Goal: Task Accomplishment & Management: Use online tool/utility

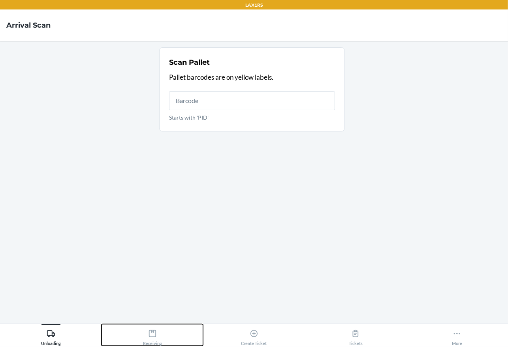
click at [155, 334] on icon at bounding box center [152, 334] width 9 height 9
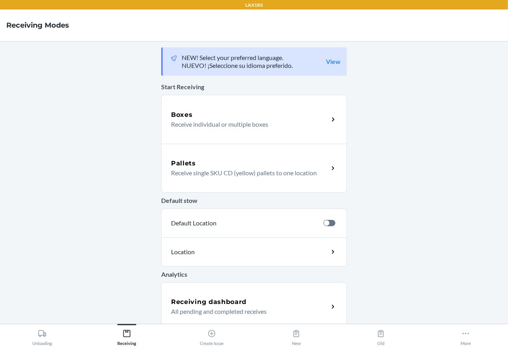
click at [489, 346] on div "Unloading Receiving Create Issue New Old More" at bounding box center [254, 335] width 508 height 23
click at [485, 342] on button "More" at bounding box center [466, 336] width 85 height 22
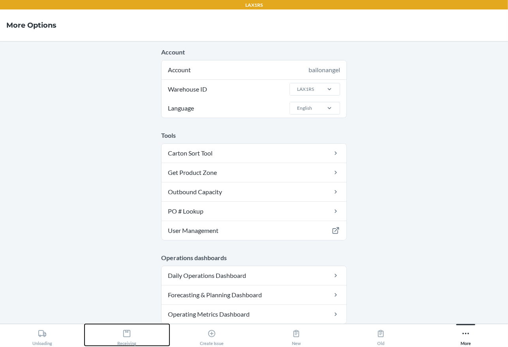
click at [121, 342] on button "Receiving" at bounding box center [127, 336] width 85 height 22
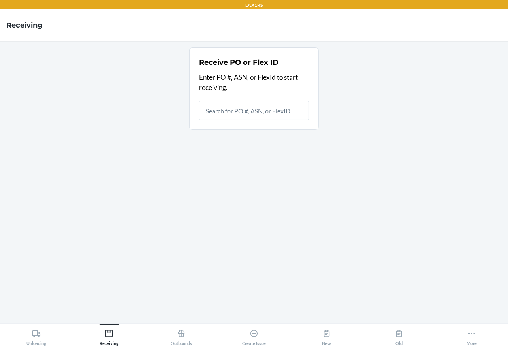
type input "9888880"
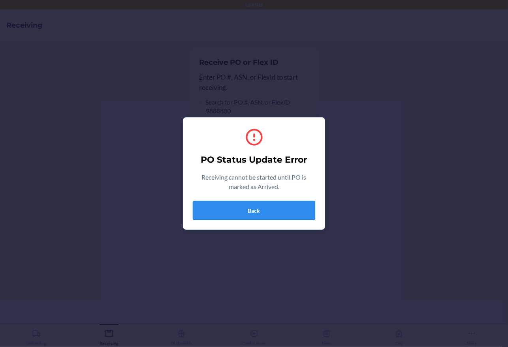
click at [218, 205] on button "Back" at bounding box center [254, 210] width 123 height 19
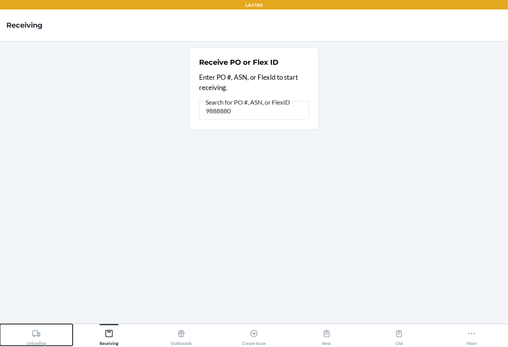
click at [41, 341] on div "Unloading" at bounding box center [36, 336] width 20 height 20
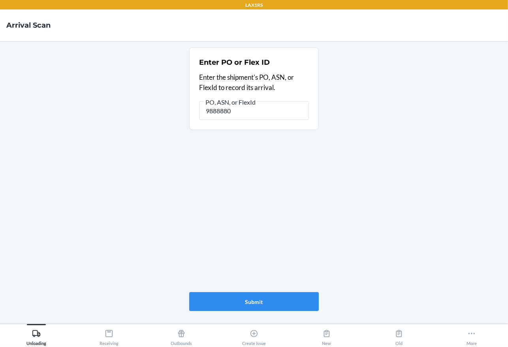
type input "9888880"
click at [251, 101] on span "PO, ASN, or FlexId" at bounding box center [230, 102] width 53 height 8
click at [251, 101] on input "9888880" at bounding box center [254, 110] width 110 height 19
click at [229, 296] on button "Submit" at bounding box center [254, 301] width 130 height 19
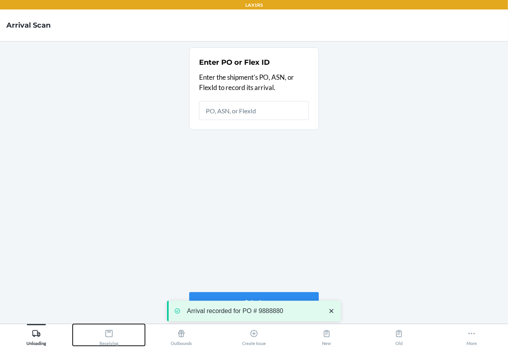
click at [115, 331] on div "Receiving" at bounding box center [109, 336] width 19 height 20
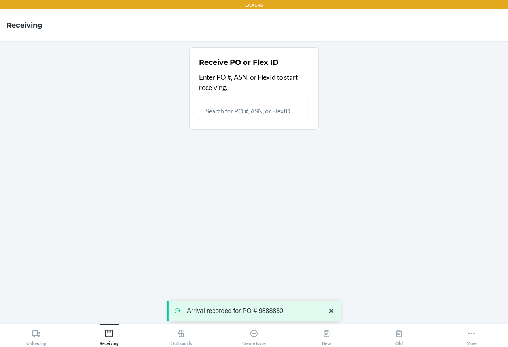
type input "9888880"
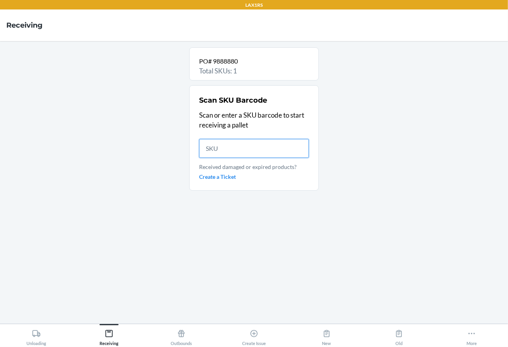
click at [216, 154] on input "text" at bounding box center [254, 148] width 110 height 19
paste input "DUA3W6LJCHR"
type input "DUA3W6LJCHR"
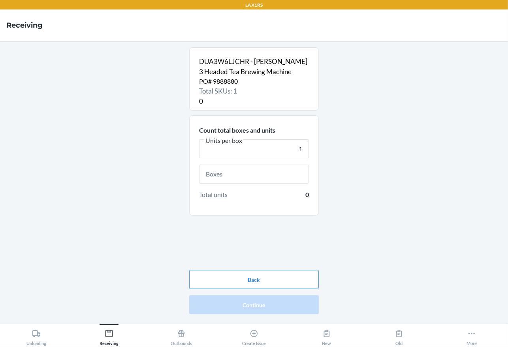
type input "1"
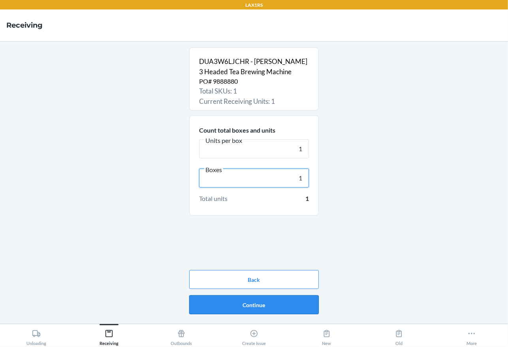
type input "1"
click at [244, 302] on button "Continue" at bounding box center [254, 305] width 130 height 19
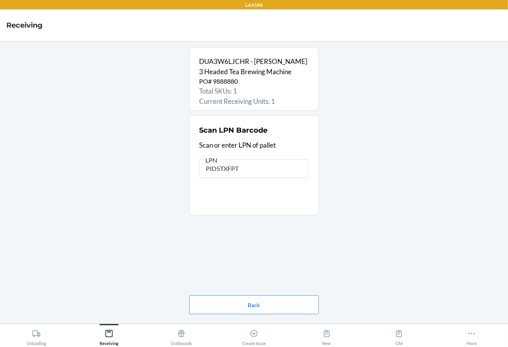
type input "PID5TXFPT5"
type input "RS120"
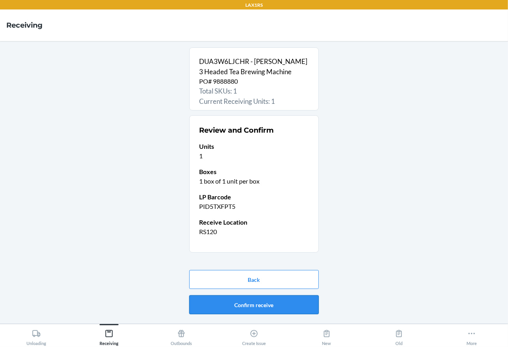
click at [251, 311] on button "Confirm receive" at bounding box center [254, 305] width 130 height 19
